Goal: Find specific page/section: Find specific page/section

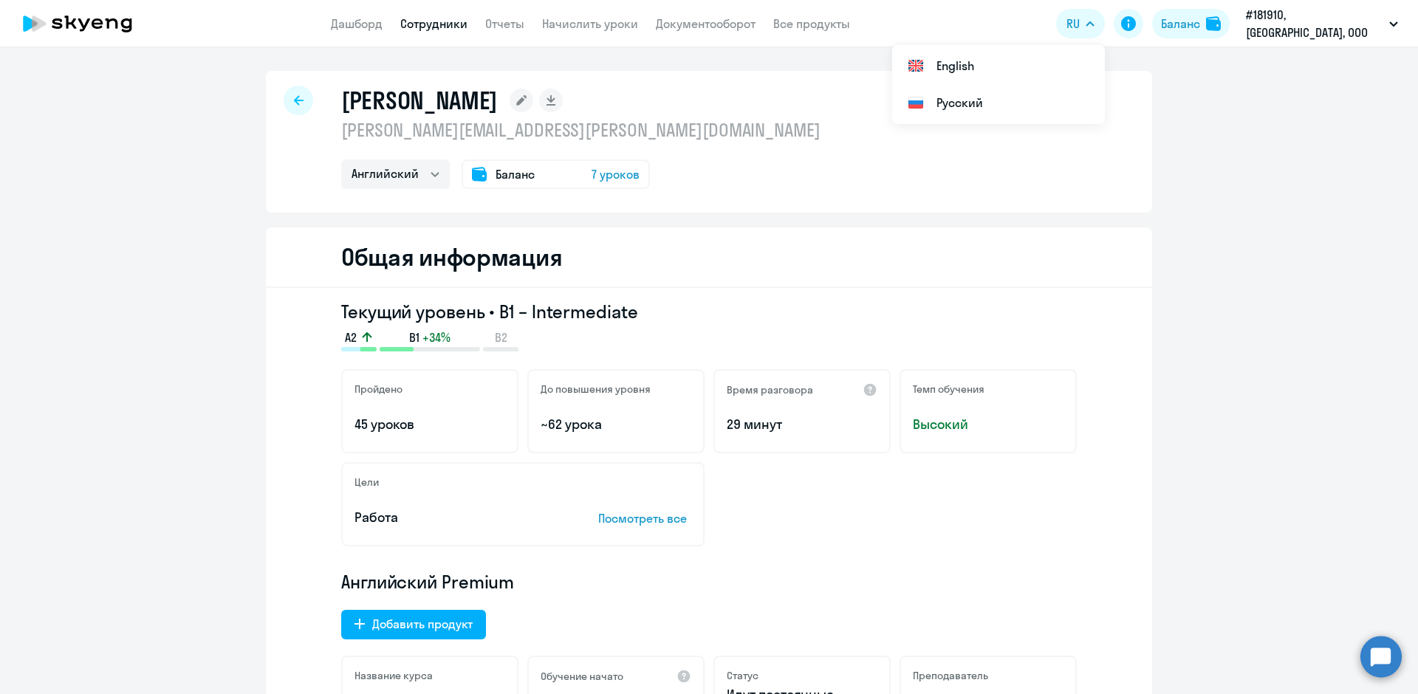
select select "english"
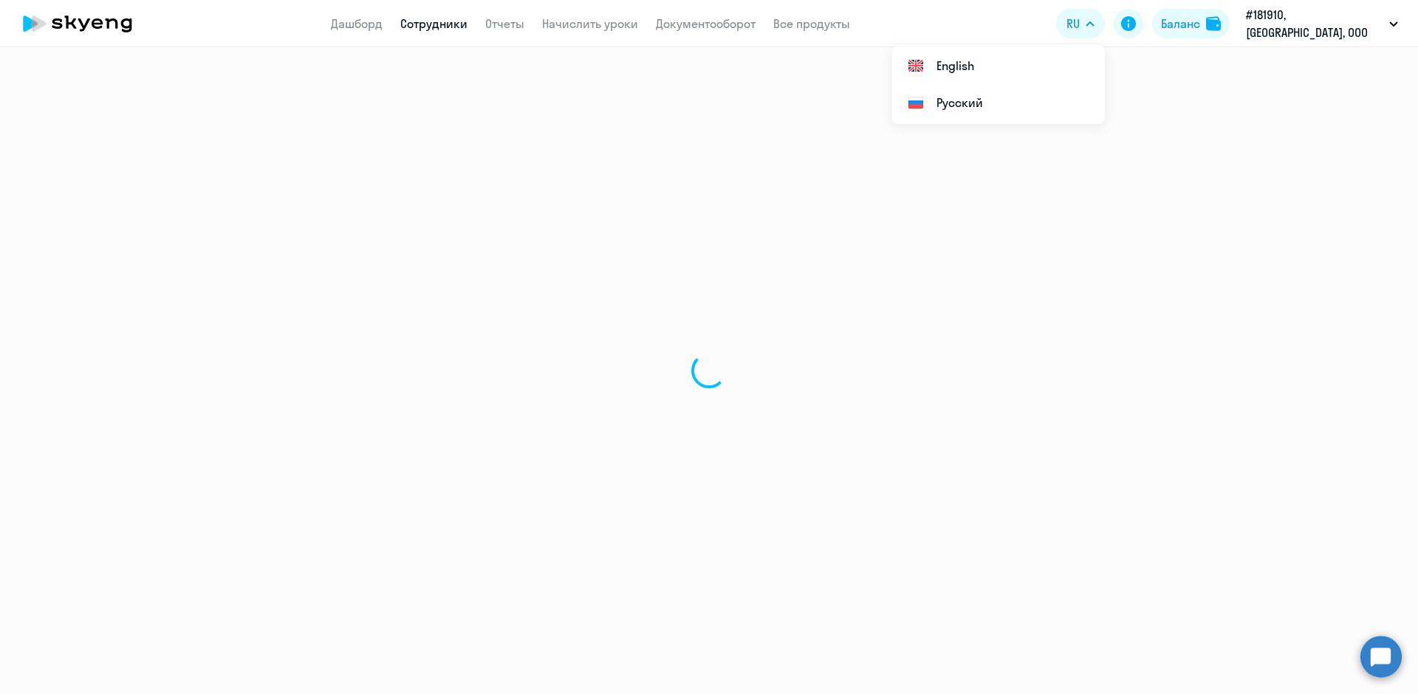
select select "30"
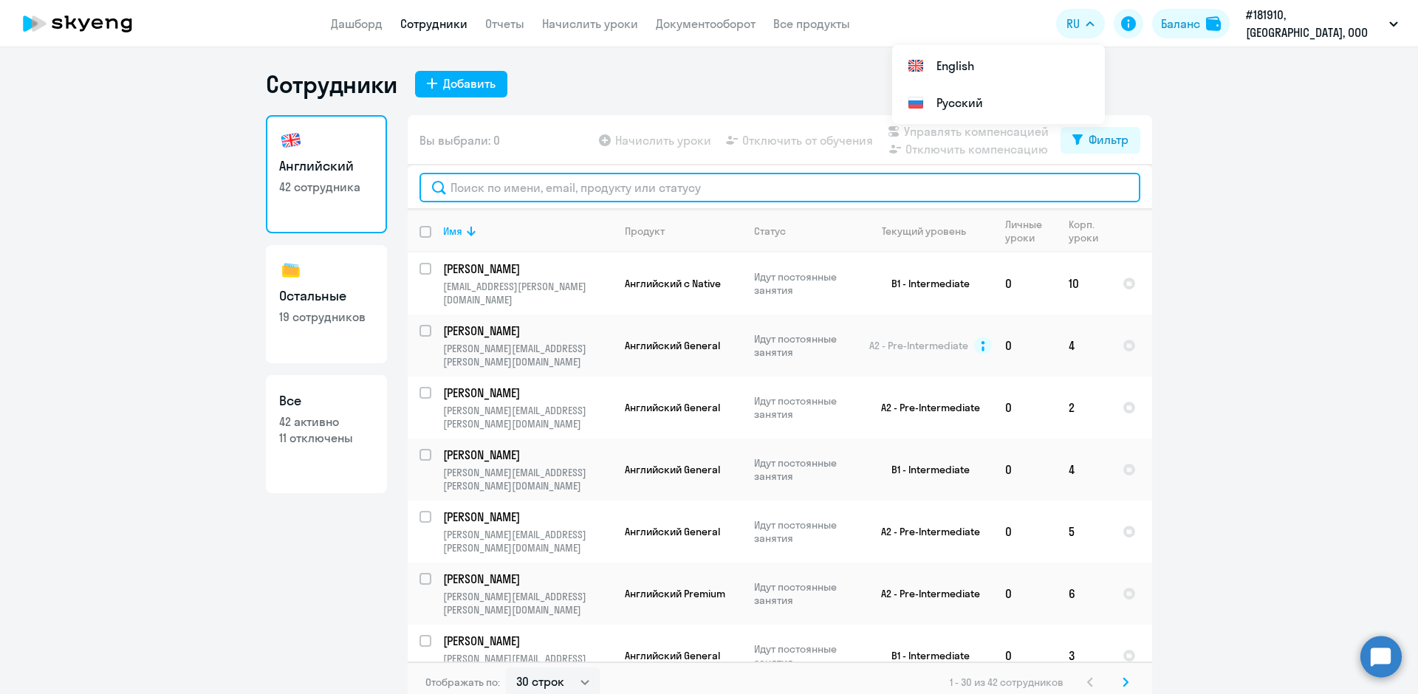
click at [475, 192] on input "text" at bounding box center [779, 188] width 721 height 30
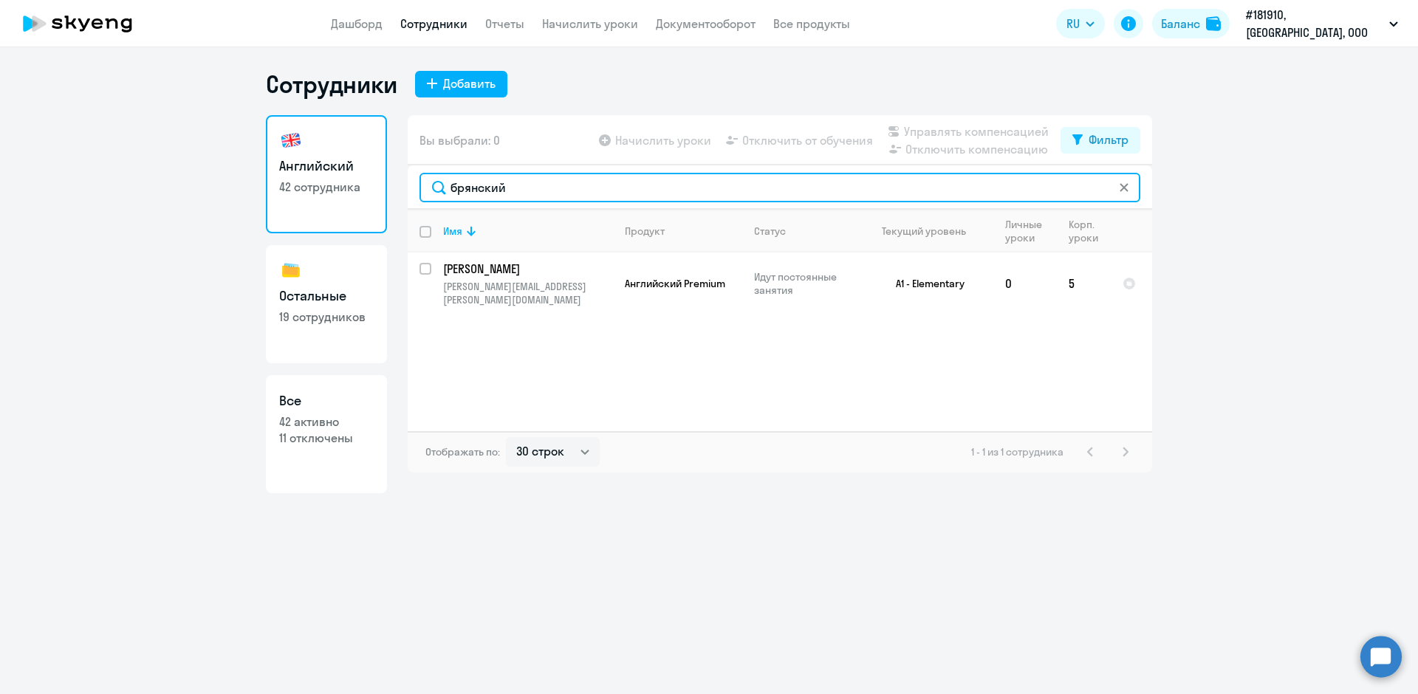
type input "брянский"
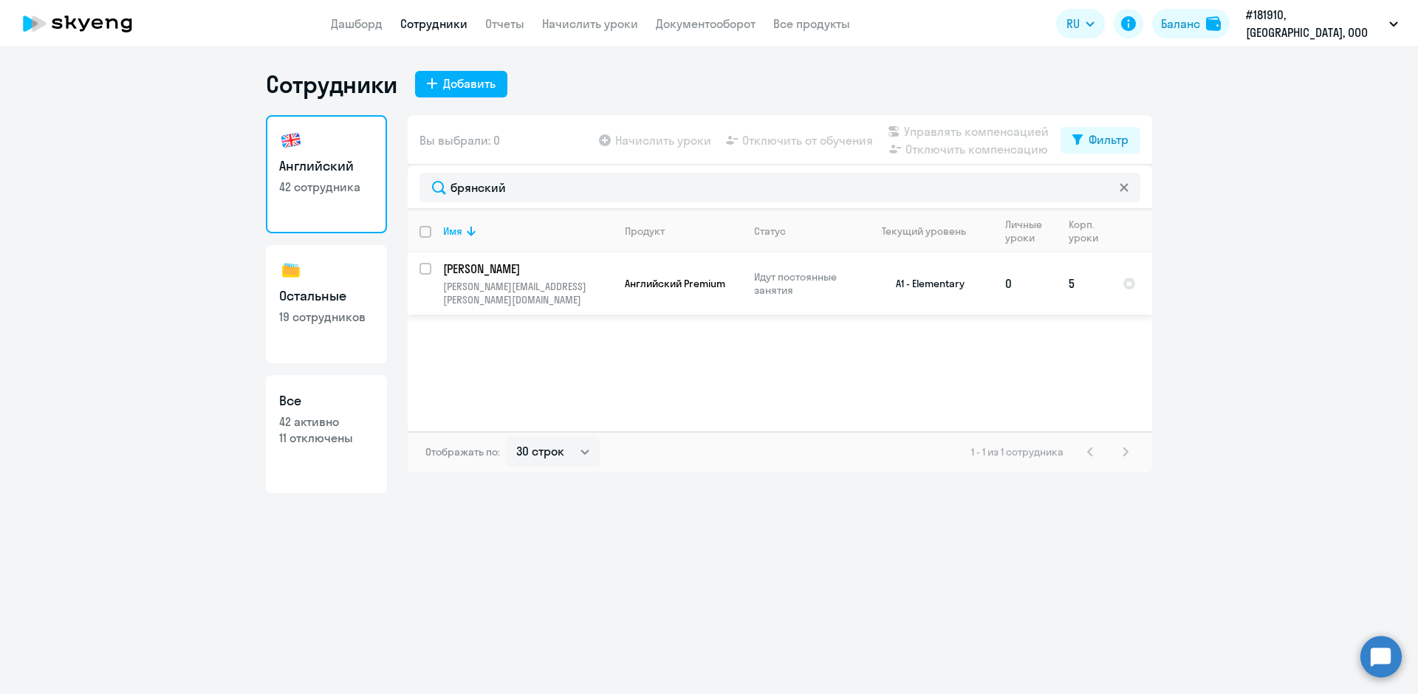
click at [608, 294] on td "Брянский Александр [EMAIL_ADDRESS][PERSON_NAME][DOMAIN_NAME]" at bounding box center [522, 283] width 182 height 62
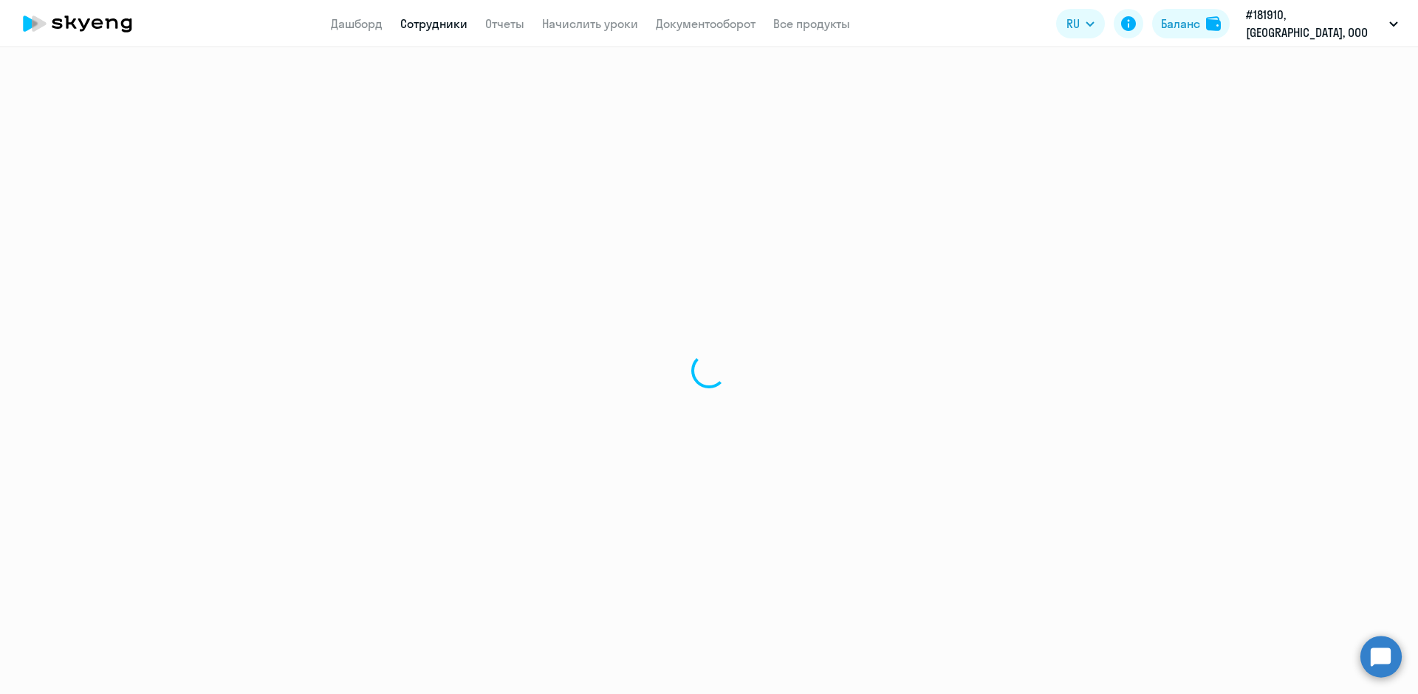
select select "english"
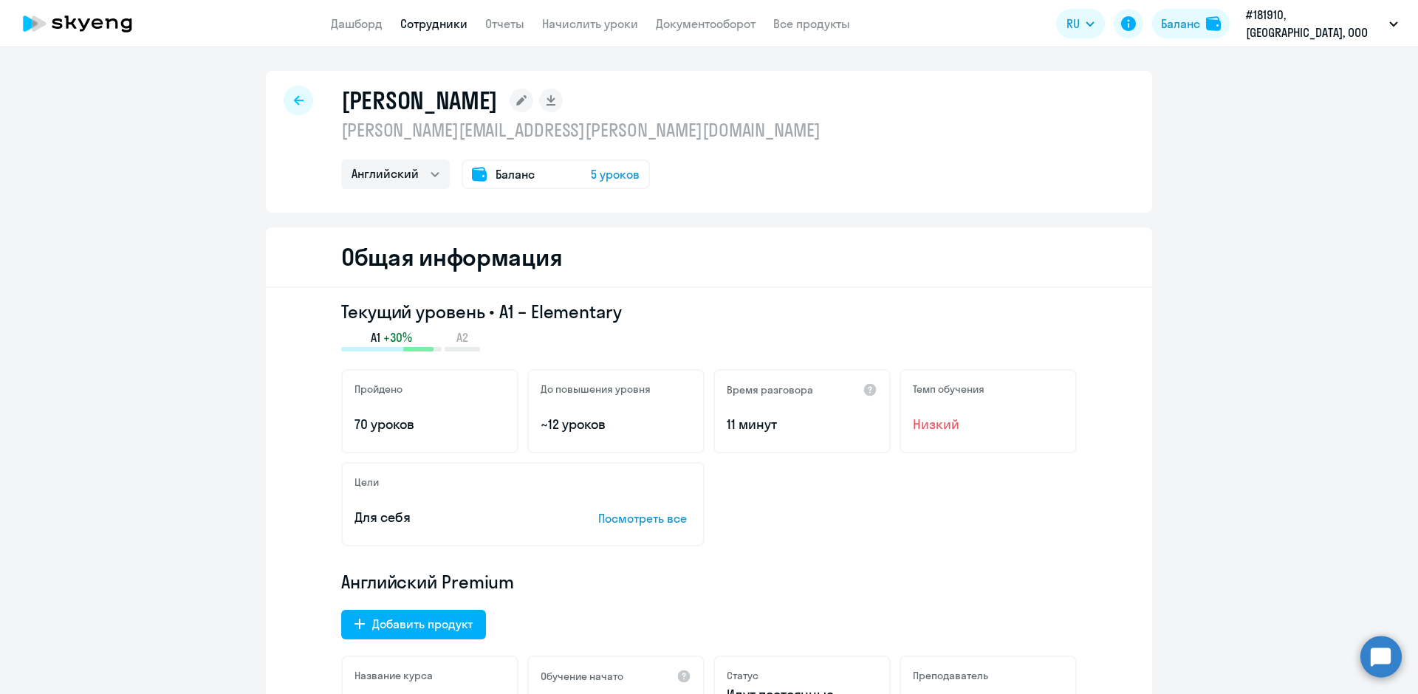
select select "30"
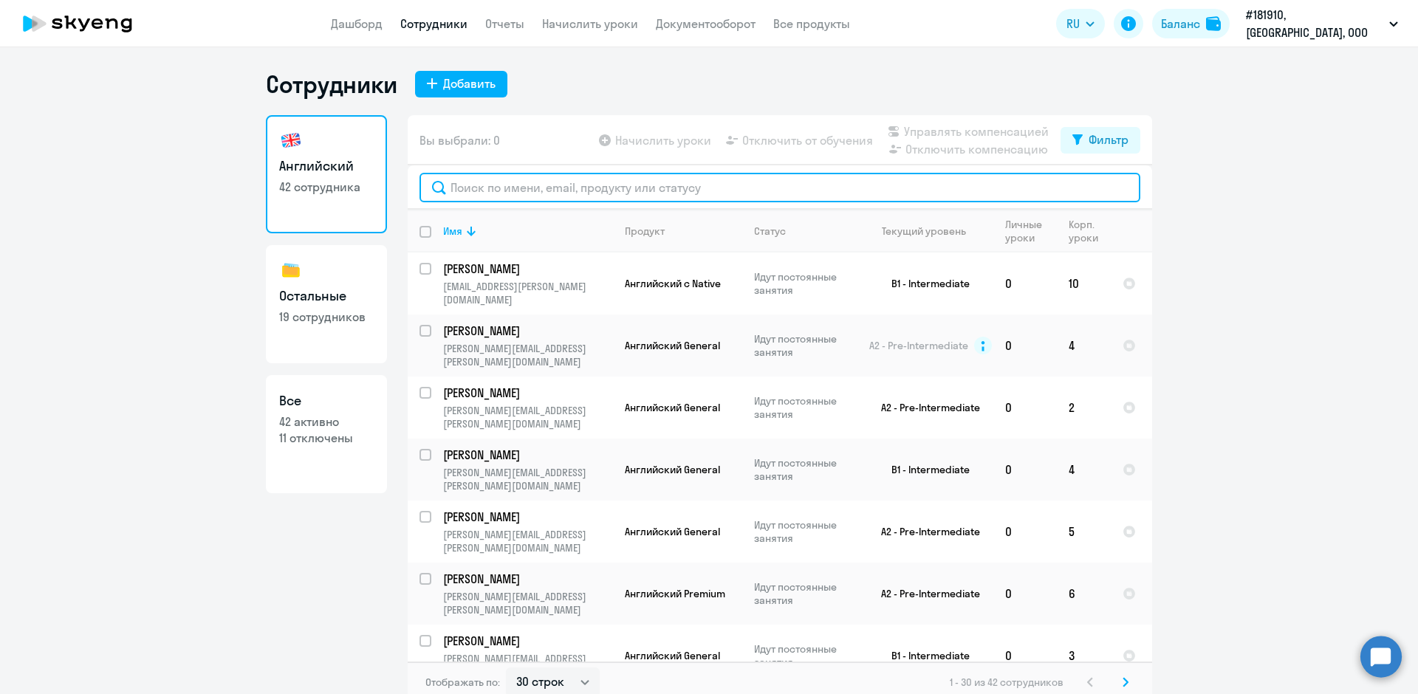
click at [459, 196] on input "text" at bounding box center [779, 188] width 721 height 30
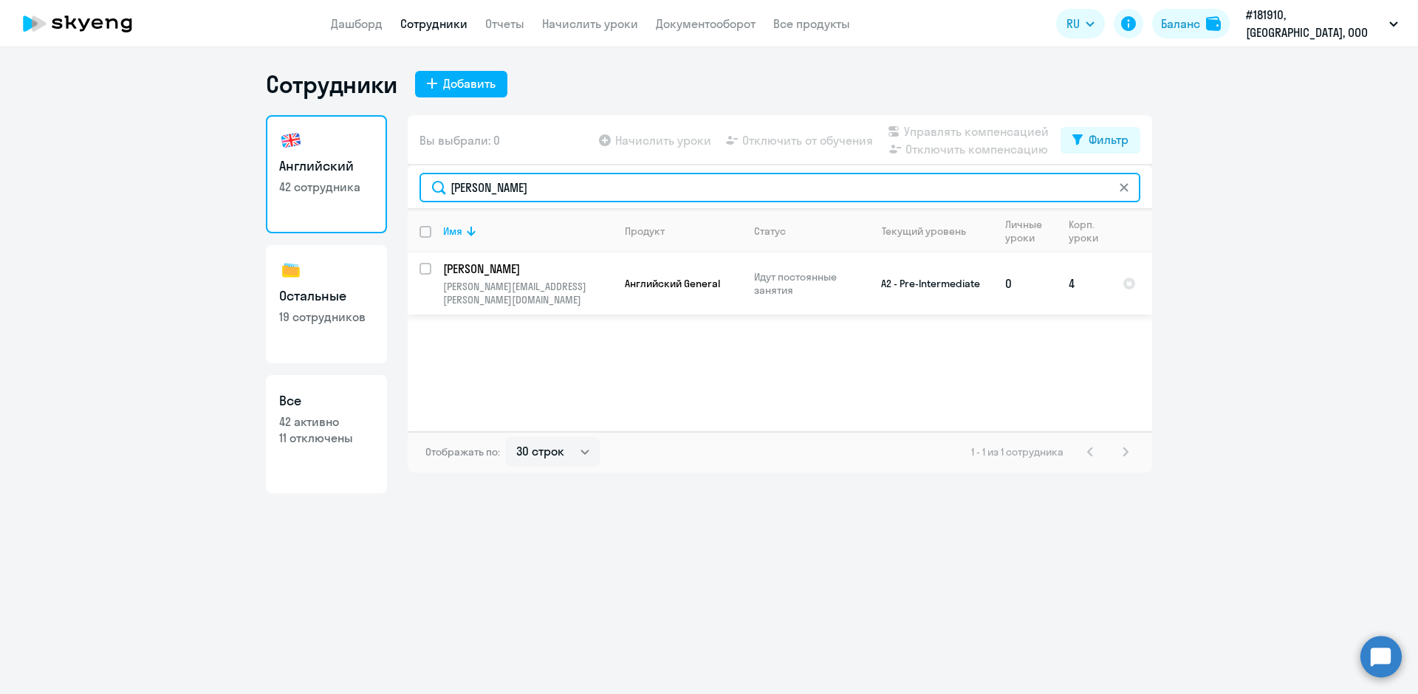
type input "[PERSON_NAME]"
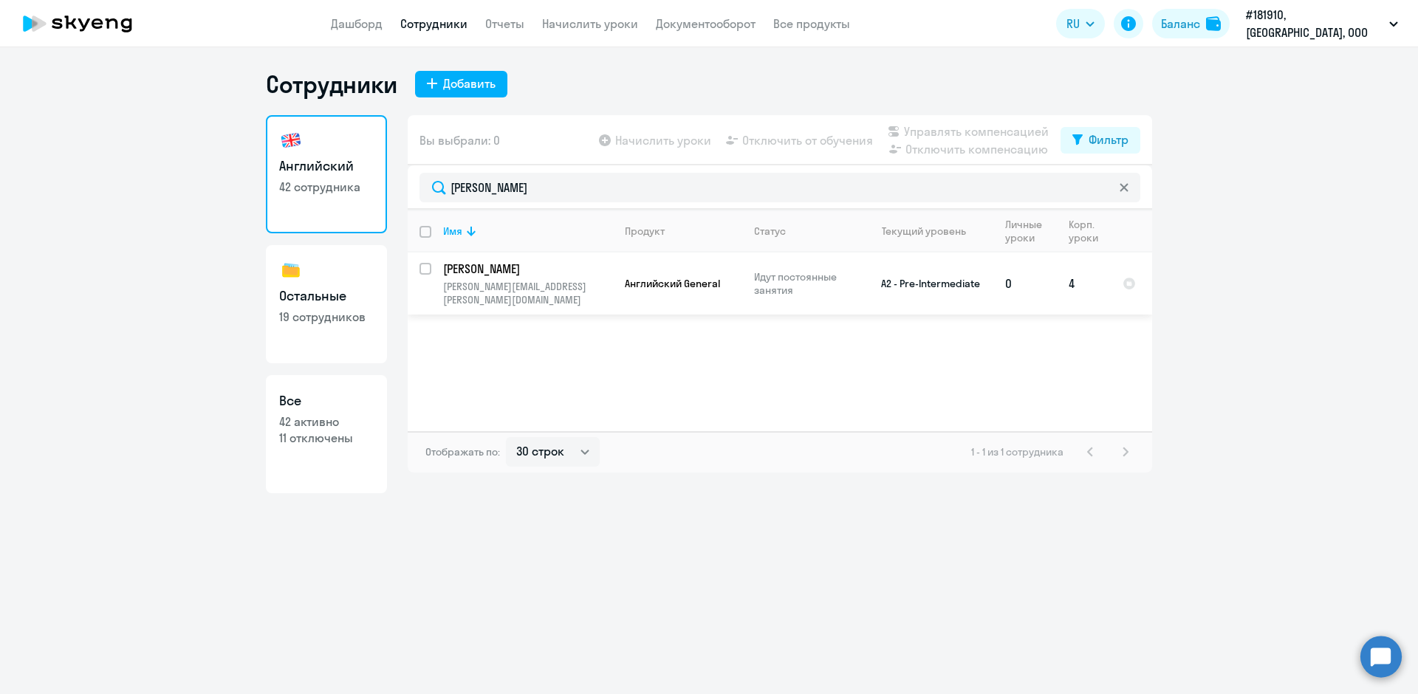
click at [450, 265] on p "[PERSON_NAME]" at bounding box center [526, 269] width 167 height 16
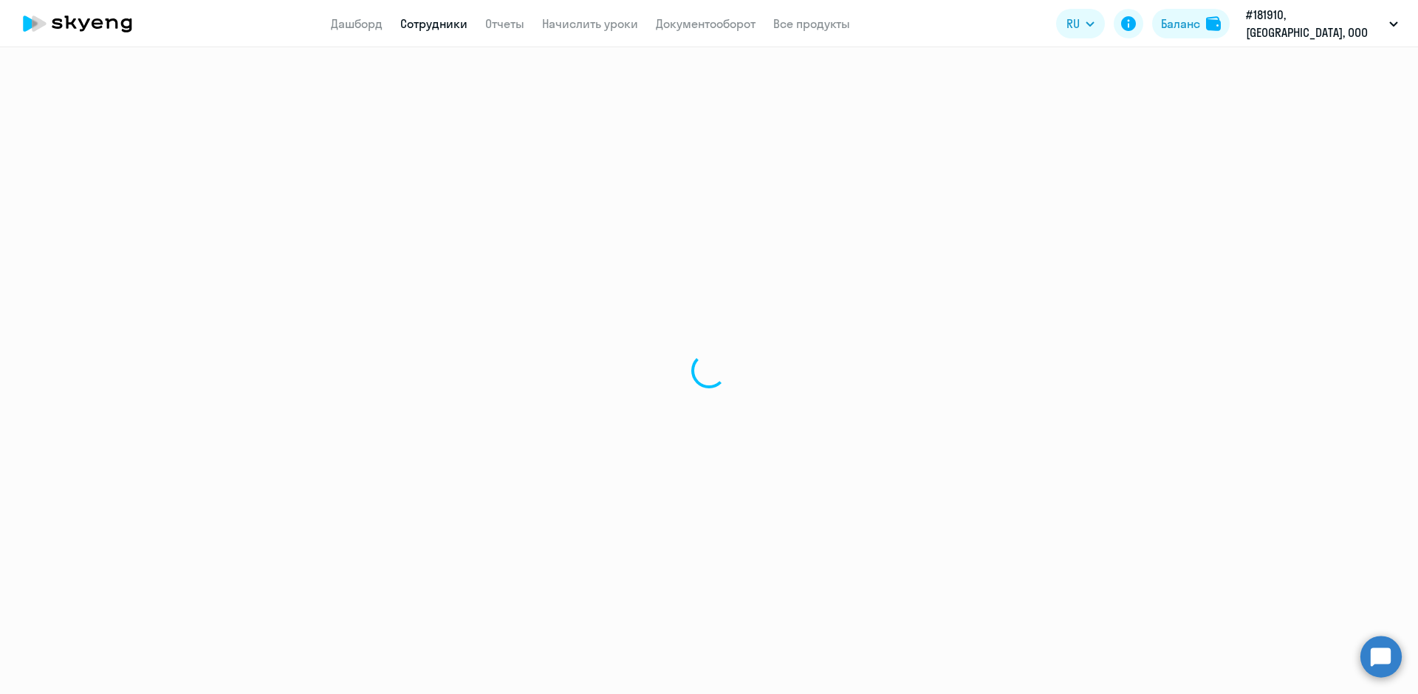
select select "english"
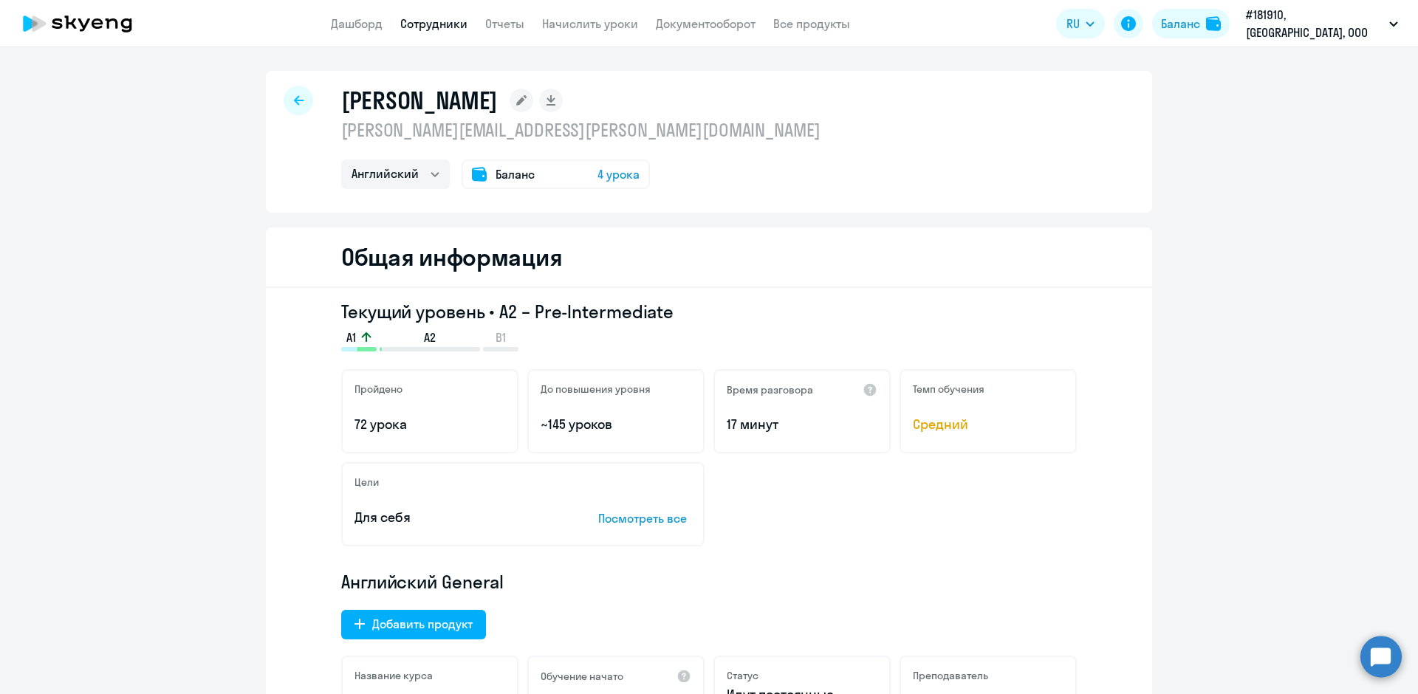
select select "30"
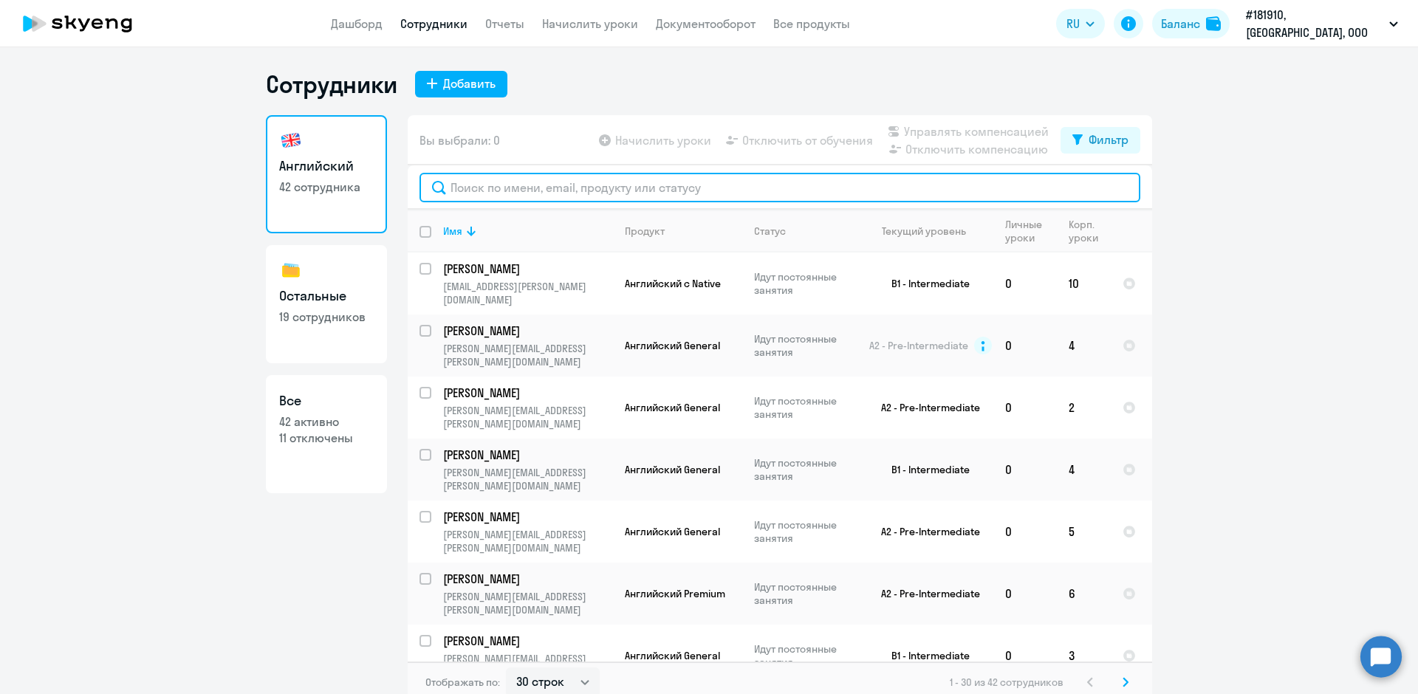
click at [472, 190] on input "text" at bounding box center [779, 188] width 721 height 30
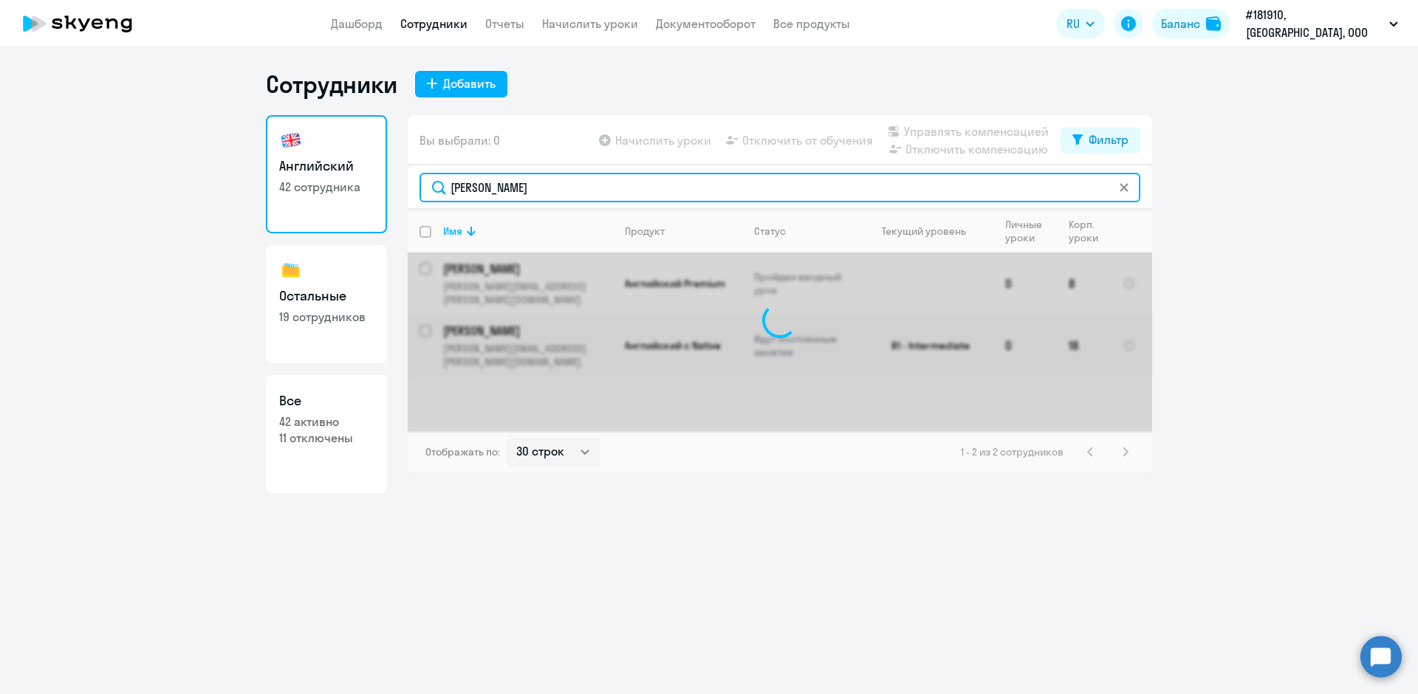
type input "[PERSON_NAME]"
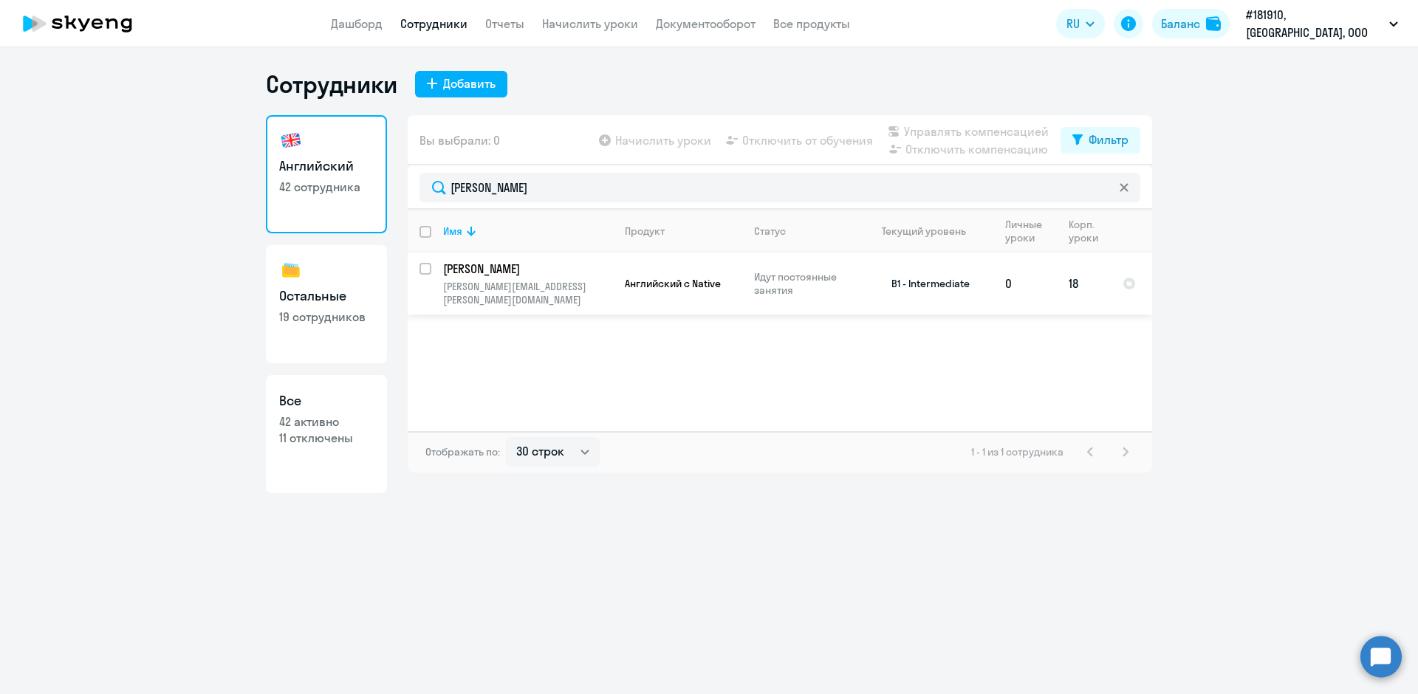
click at [531, 282] on p "[PERSON_NAME][EMAIL_ADDRESS][PERSON_NAME][DOMAIN_NAME]" at bounding box center [527, 293] width 169 height 27
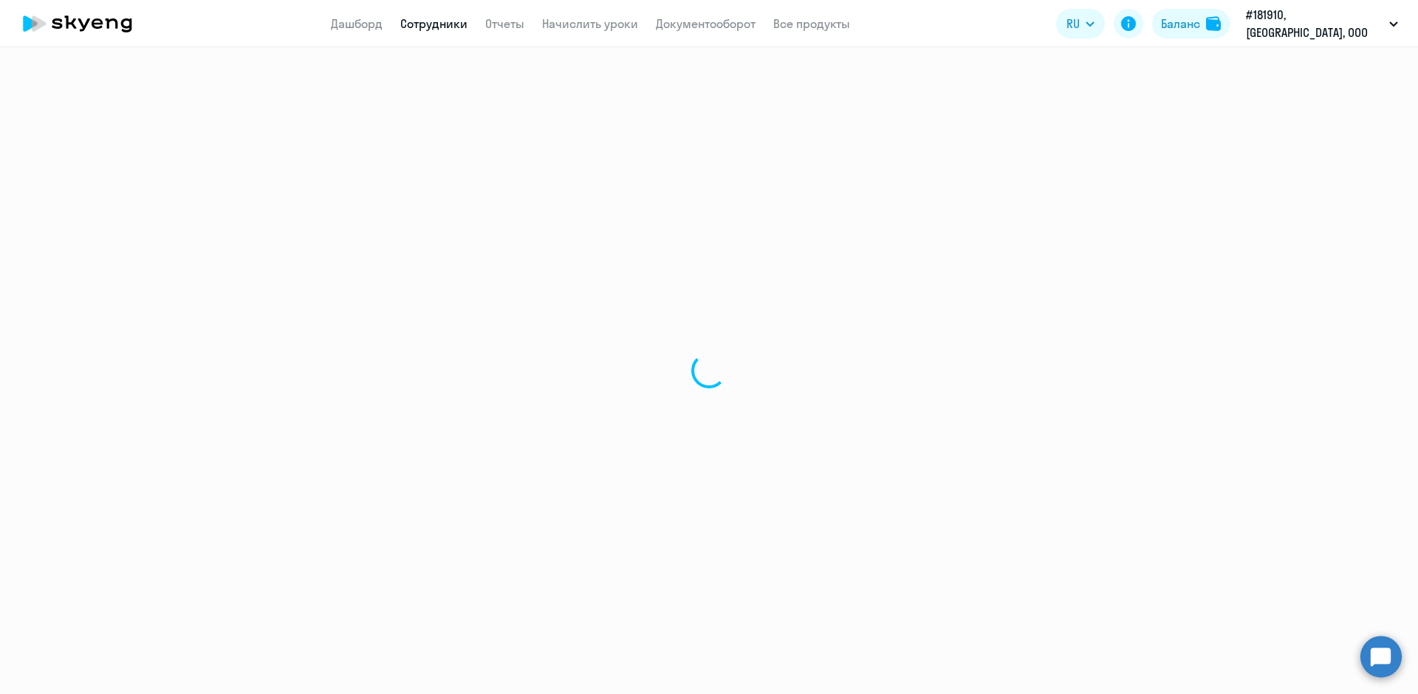
select select "english"
select select "30"
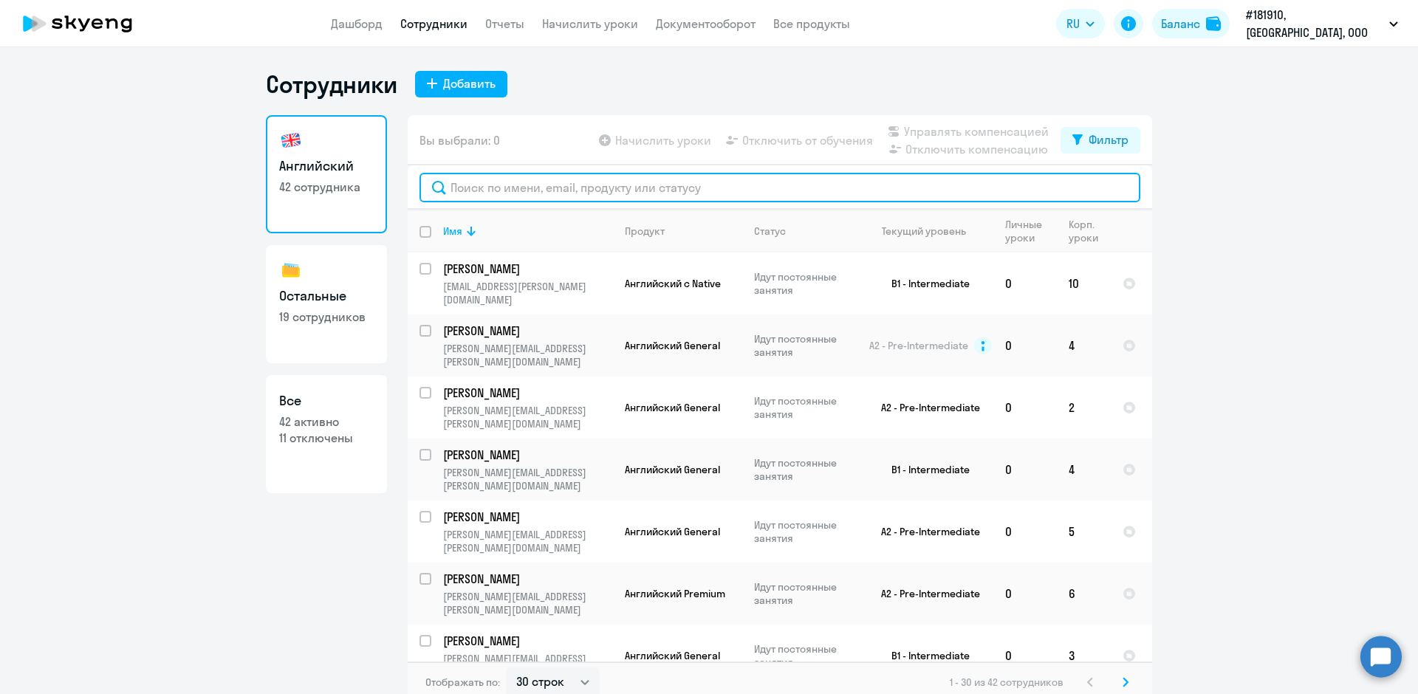
click at [479, 187] on input "text" at bounding box center [779, 188] width 721 height 30
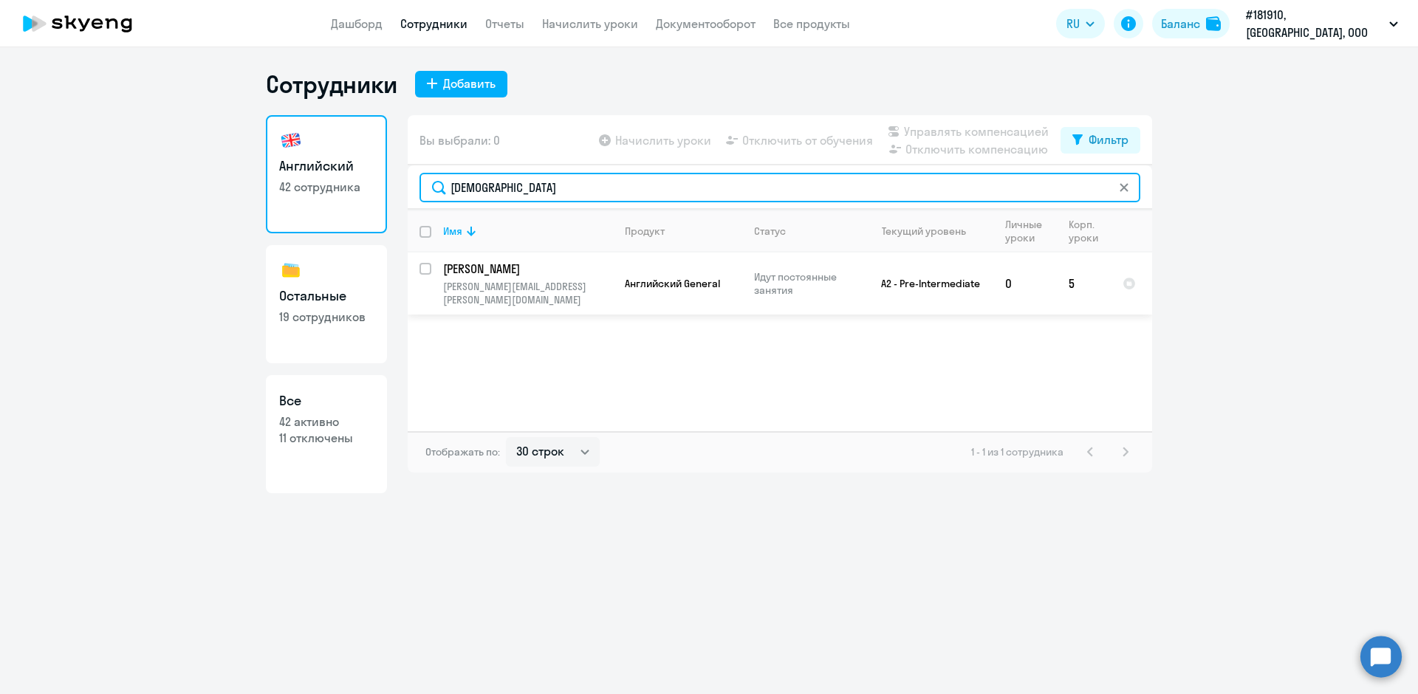
type input "[DEMOGRAPHIC_DATA]"
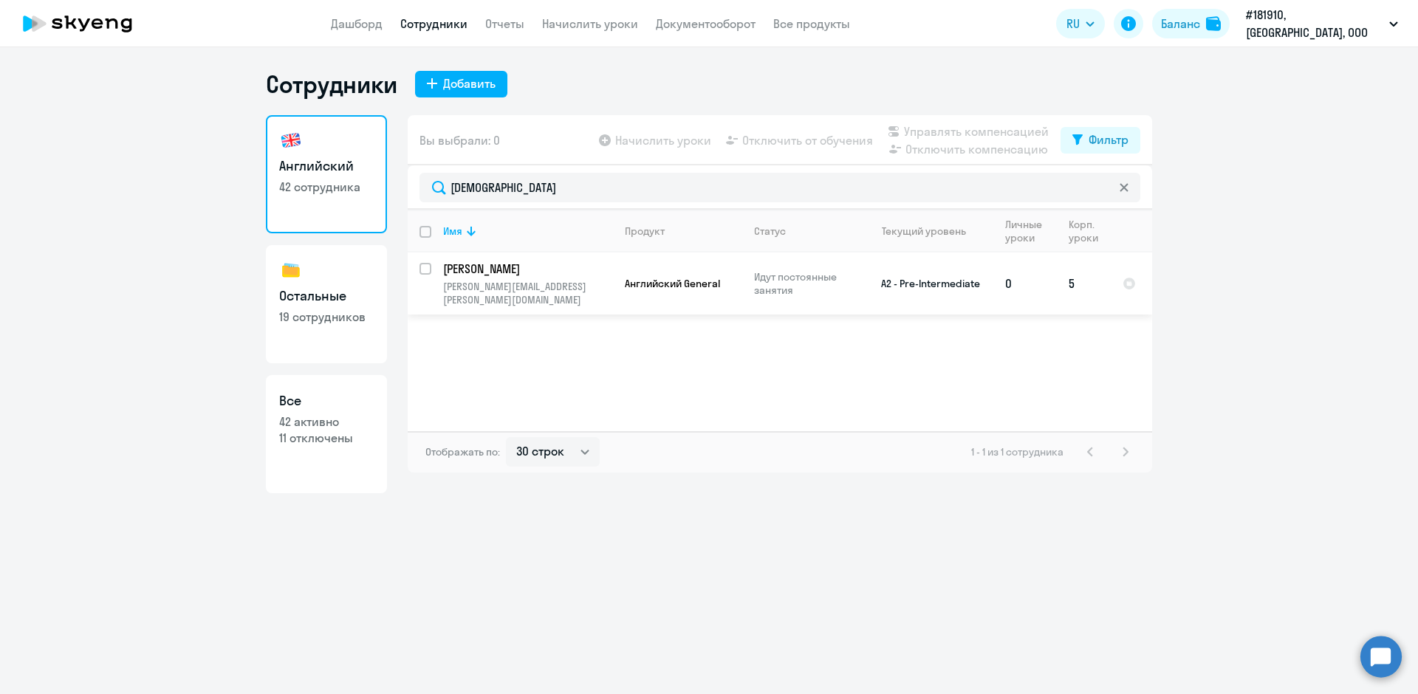
click at [501, 281] on p "[PERSON_NAME][EMAIL_ADDRESS][PERSON_NAME][DOMAIN_NAME]" at bounding box center [527, 293] width 169 height 27
select select "english"
